Goal: Check status: Check status

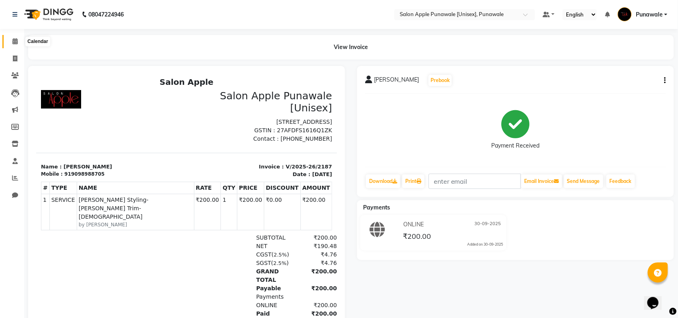
click at [14, 40] on icon at bounding box center [14, 41] width 5 height 6
